Goal: Task Accomplishment & Management: Manage account settings

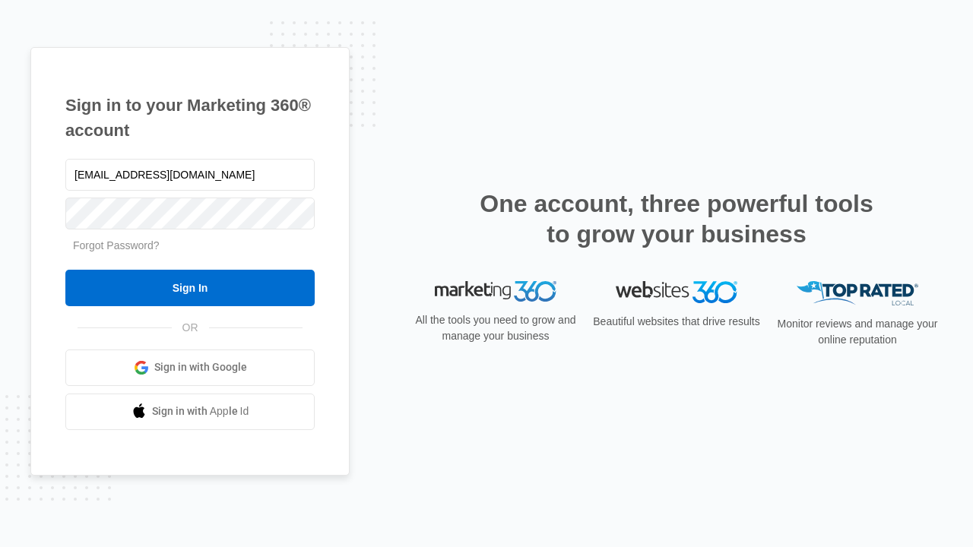
type input "[EMAIL_ADDRESS][DOMAIN_NAME]"
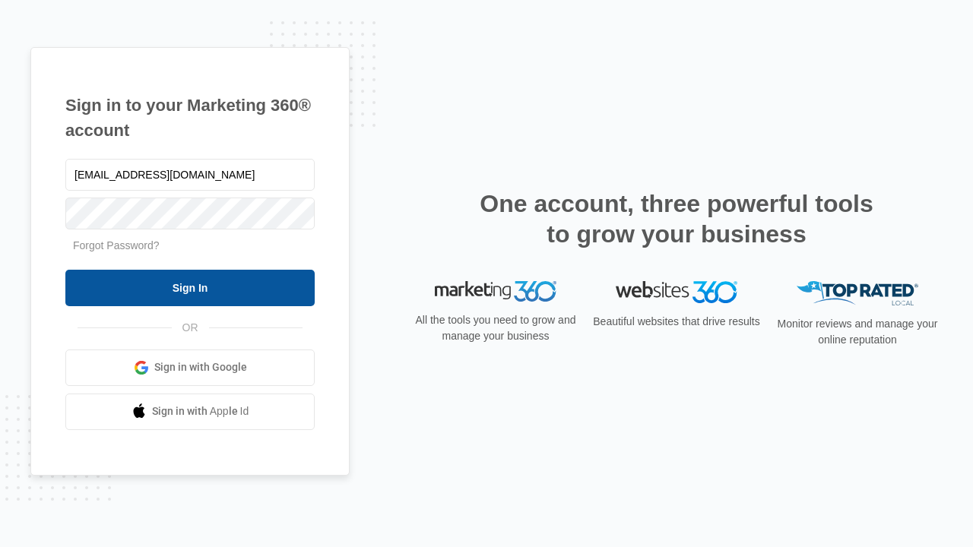
click at [190, 287] on input "Sign In" at bounding box center [189, 288] width 249 height 36
